Goal: Task Accomplishment & Management: Use online tool/utility

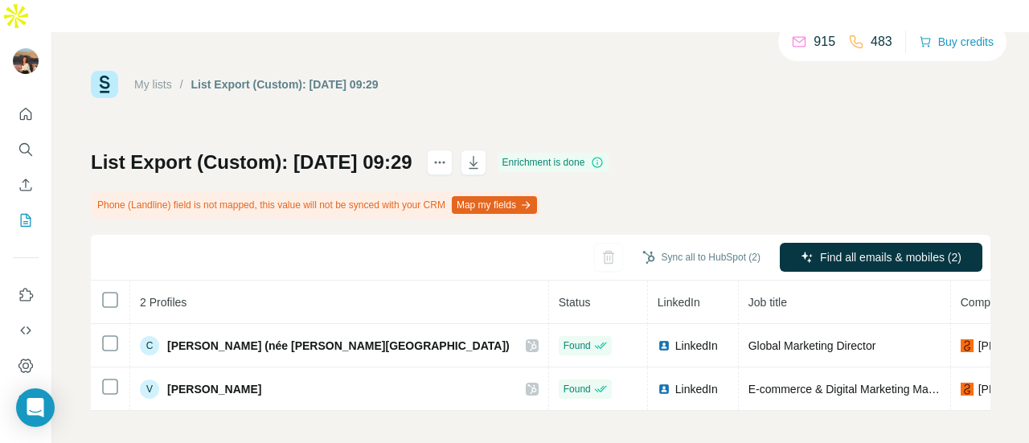
scroll to position [0, 433]
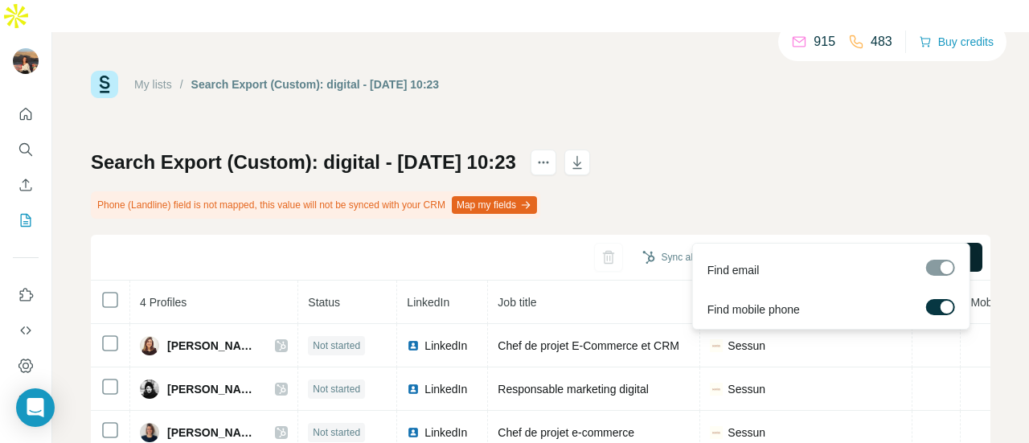
click at [838, 243] on button "Find all emails & mobiles (4)" at bounding box center [881, 257] width 203 height 29
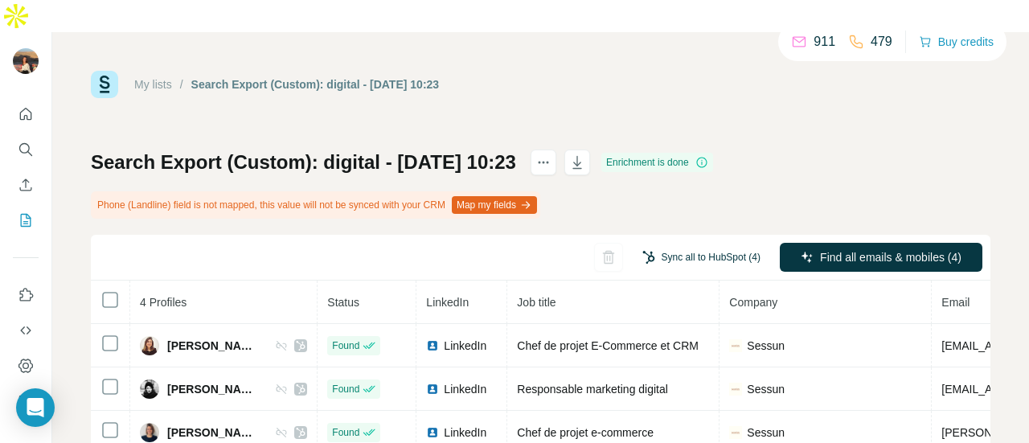
click at [653, 245] on button "Sync all to HubSpot (4)" at bounding box center [701, 257] width 141 height 24
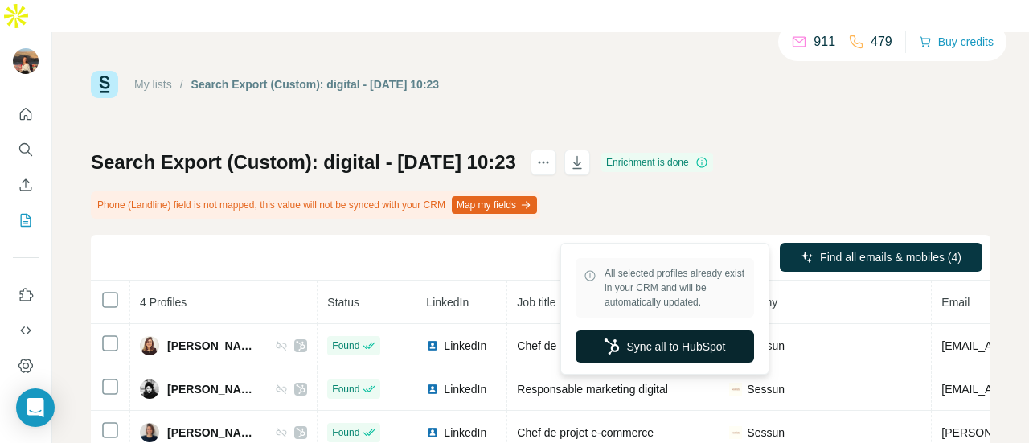
click at [591, 344] on button "Sync all to HubSpot" at bounding box center [665, 346] width 178 height 32
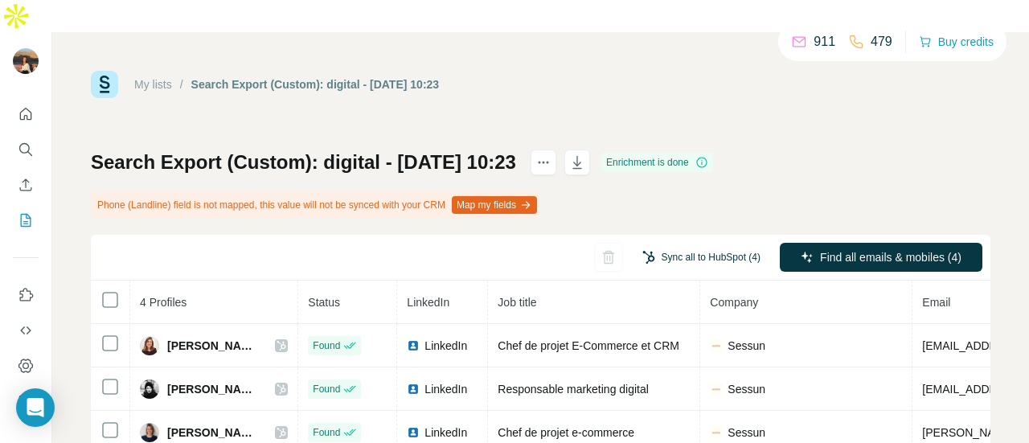
click at [676, 245] on button "Sync all to HubSpot (4)" at bounding box center [701, 257] width 141 height 24
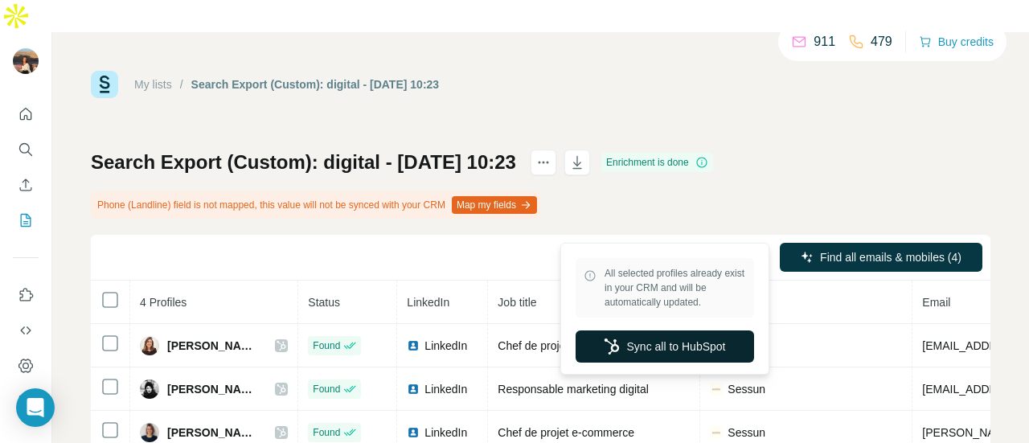
click at [654, 342] on button "Sync all to HubSpot" at bounding box center [665, 346] width 178 height 32
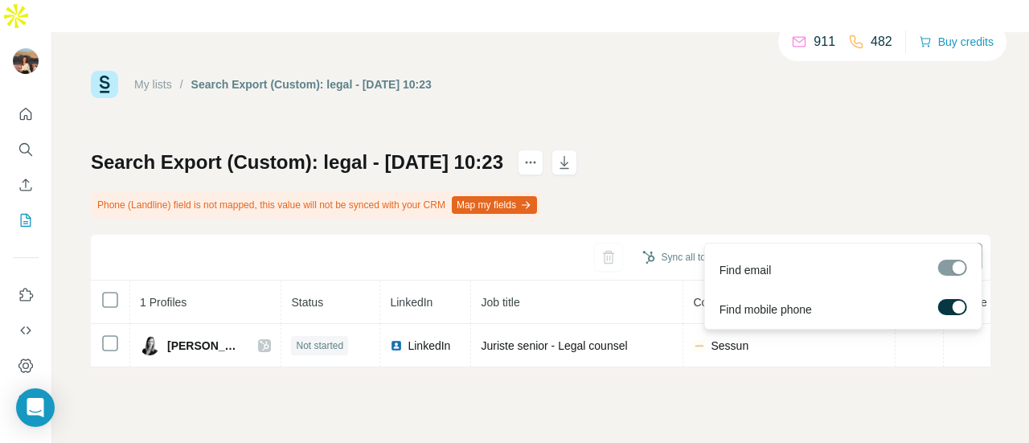
click at [851, 243] on button "Find all emails & mobiles (1)" at bounding box center [881, 257] width 203 height 29
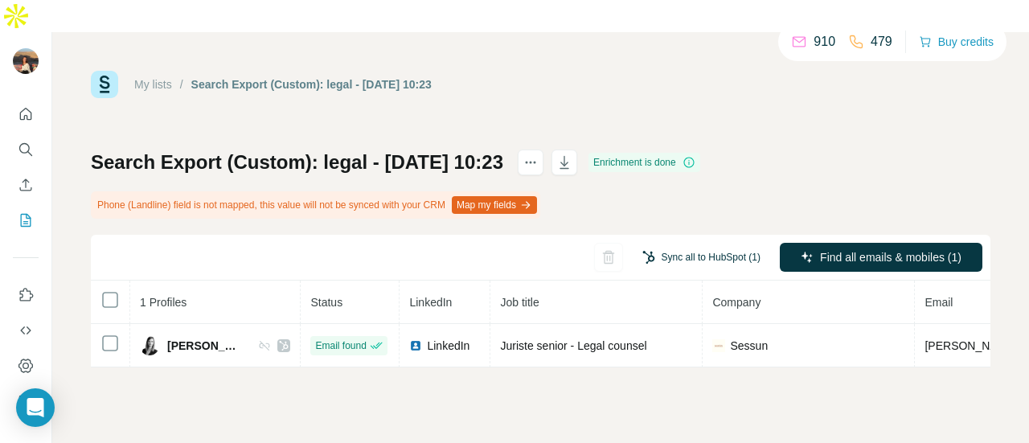
click at [654, 245] on button "Sync all to HubSpot (1)" at bounding box center [701, 257] width 141 height 24
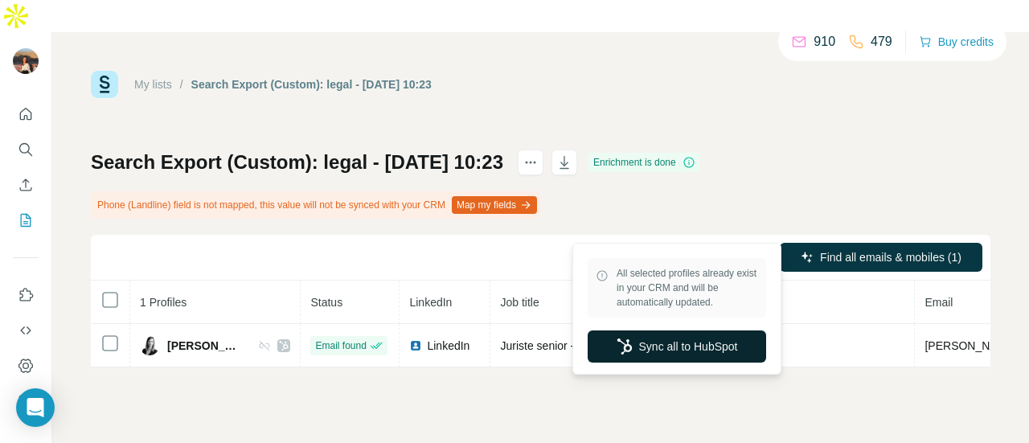
click at [669, 348] on button "Sync all to HubSpot" at bounding box center [677, 346] width 178 height 32
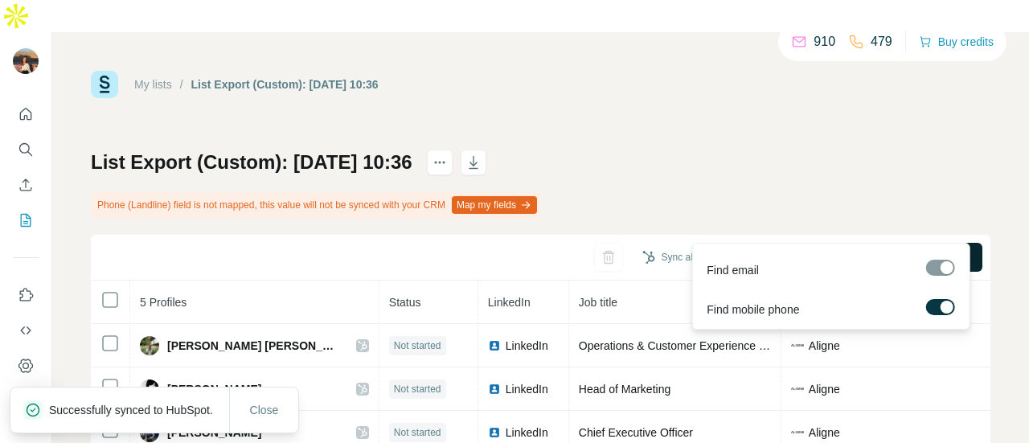
click at [815, 243] on button "Find all emails & mobiles (5)" at bounding box center [881, 257] width 203 height 29
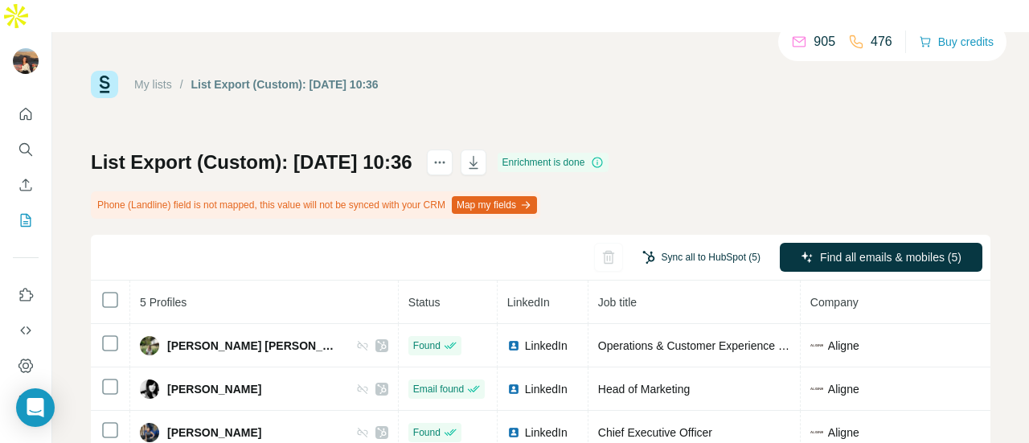
click at [698, 245] on button "Sync all to HubSpot (5)" at bounding box center [701, 257] width 141 height 24
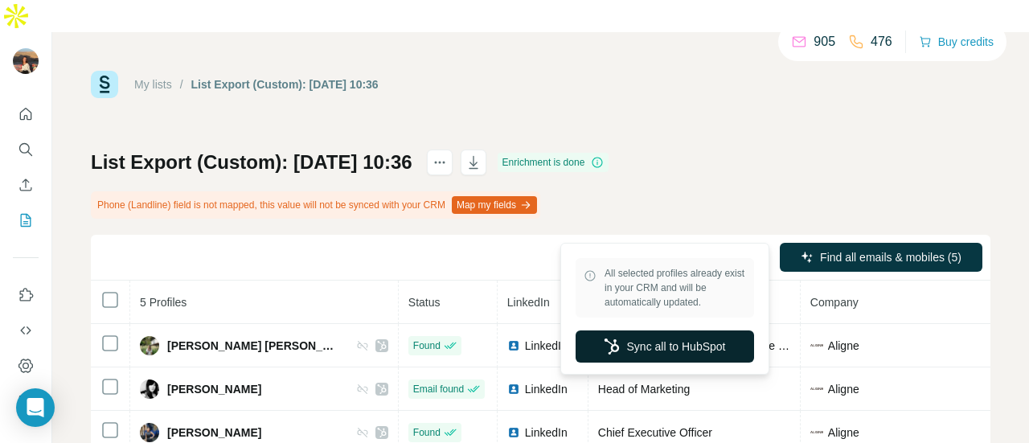
click at [654, 345] on button "Sync all to HubSpot" at bounding box center [665, 346] width 178 height 32
